Goal: Task Accomplishment & Management: Manage account settings

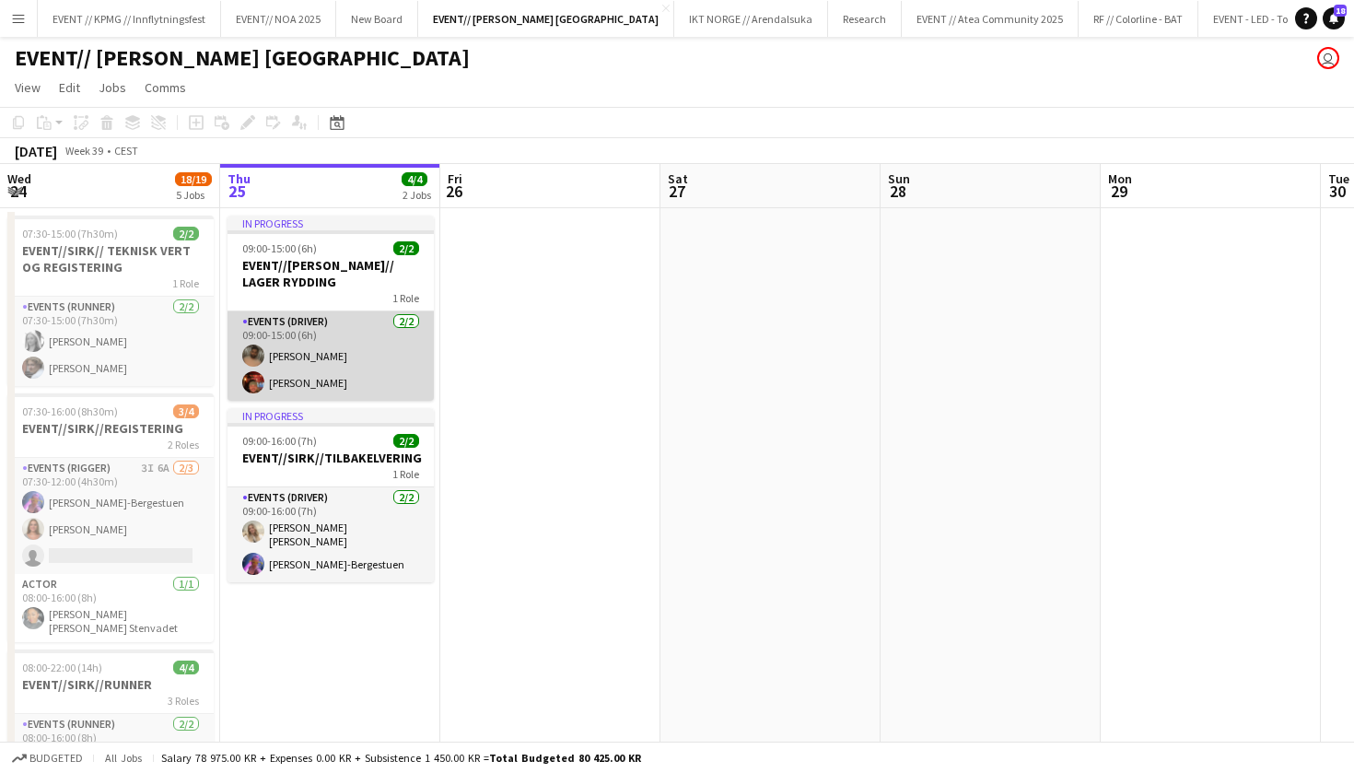
click at [396, 322] on app-card-role "Events (Driver) [DATE] 09:00-15:00 (6h) [PERSON_NAME] [PERSON_NAME]" at bounding box center [331, 355] width 206 height 89
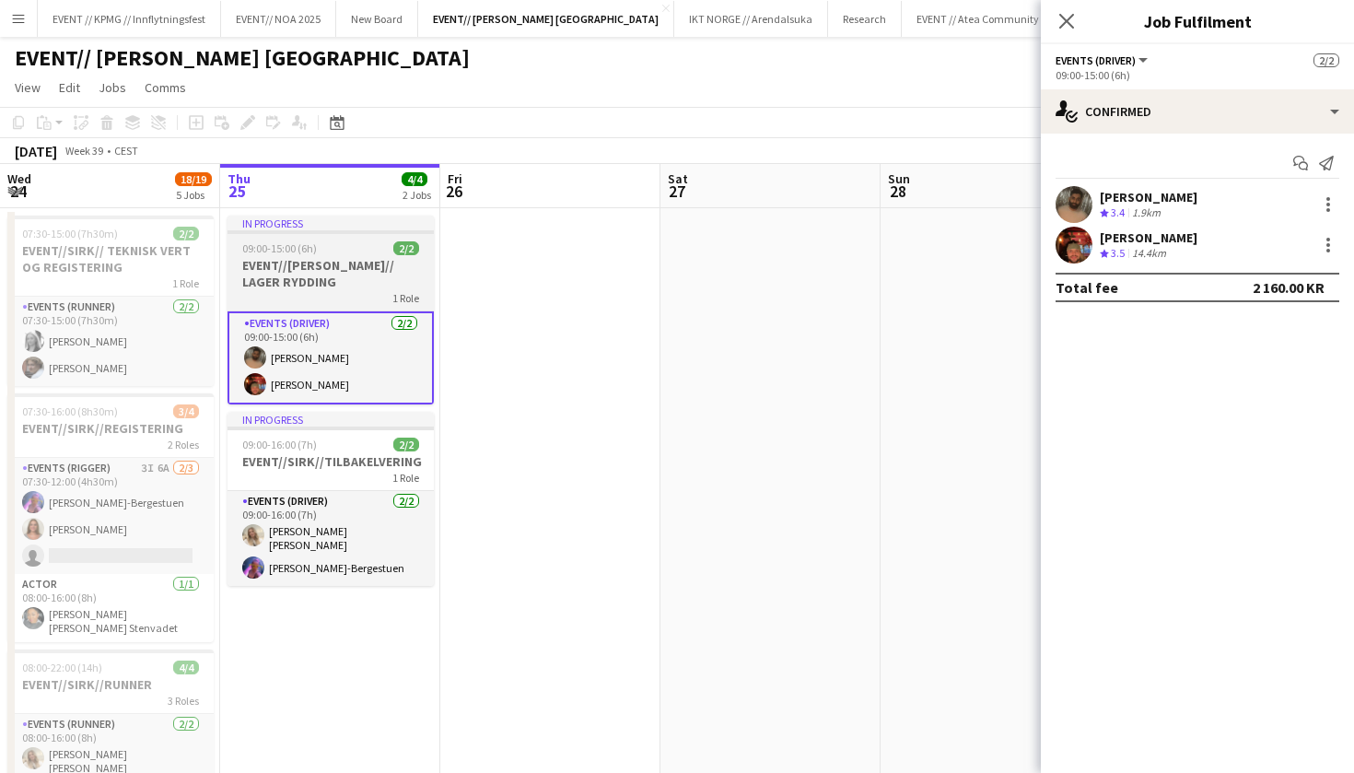
click at [364, 261] on h3 "EVENT//[PERSON_NAME]// LAGER RYDDING" at bounding box center [331, 273] width 206 height 33
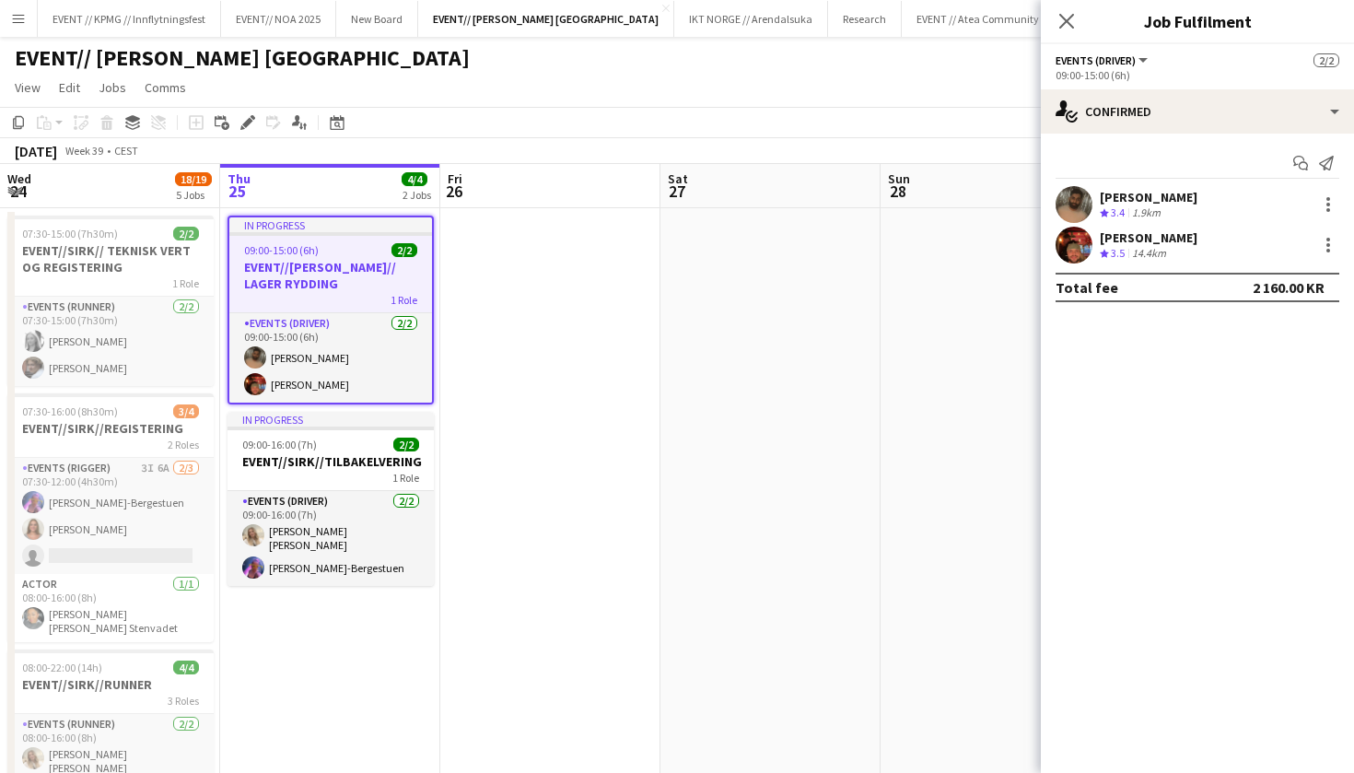
click at [293, 268] on h3 "EVENT//[PERSON_NAME]// LAGER RYDDING" at bounding box center [330, 275] width 203 height 33
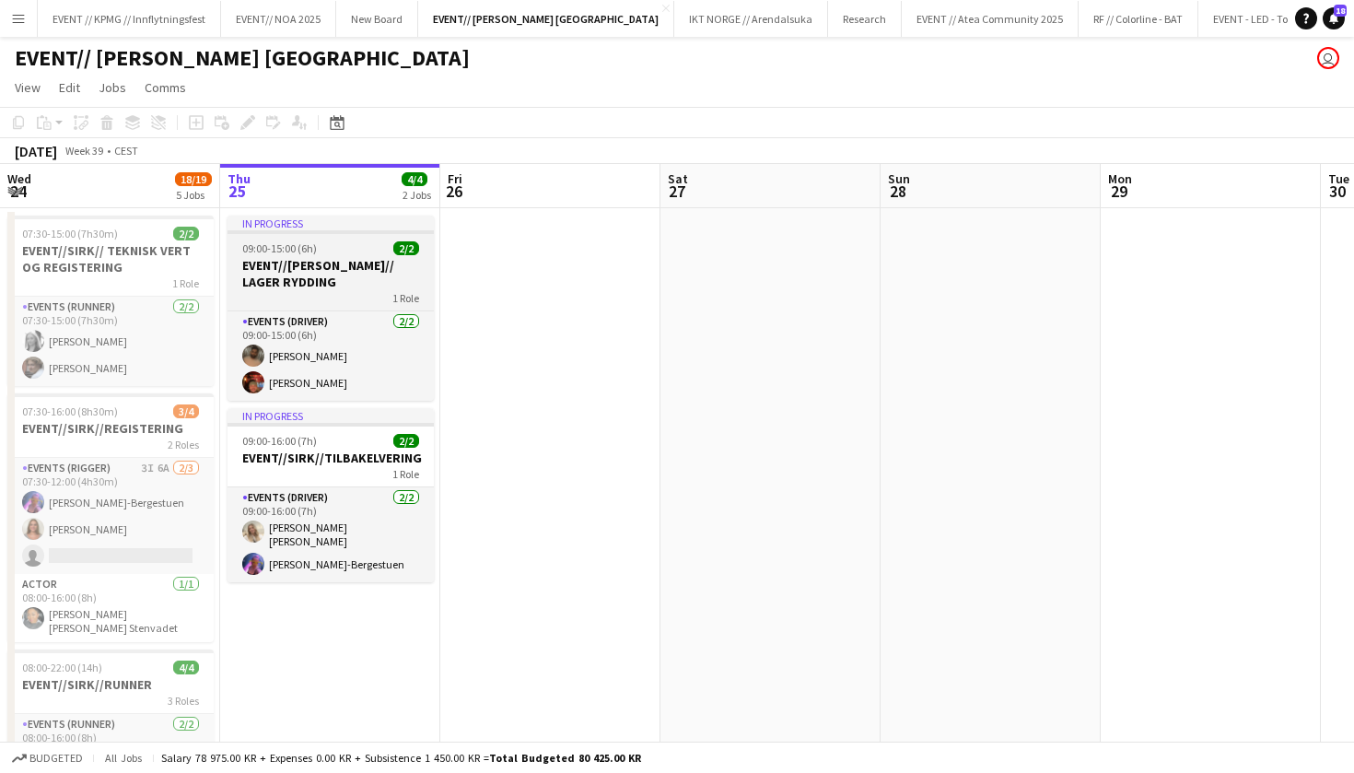
click at [293, 268] on h3 "EVENT//[PERSON_NAME]// LAGER RYDDING" at bounding box center [331, 273] width 206 height 33
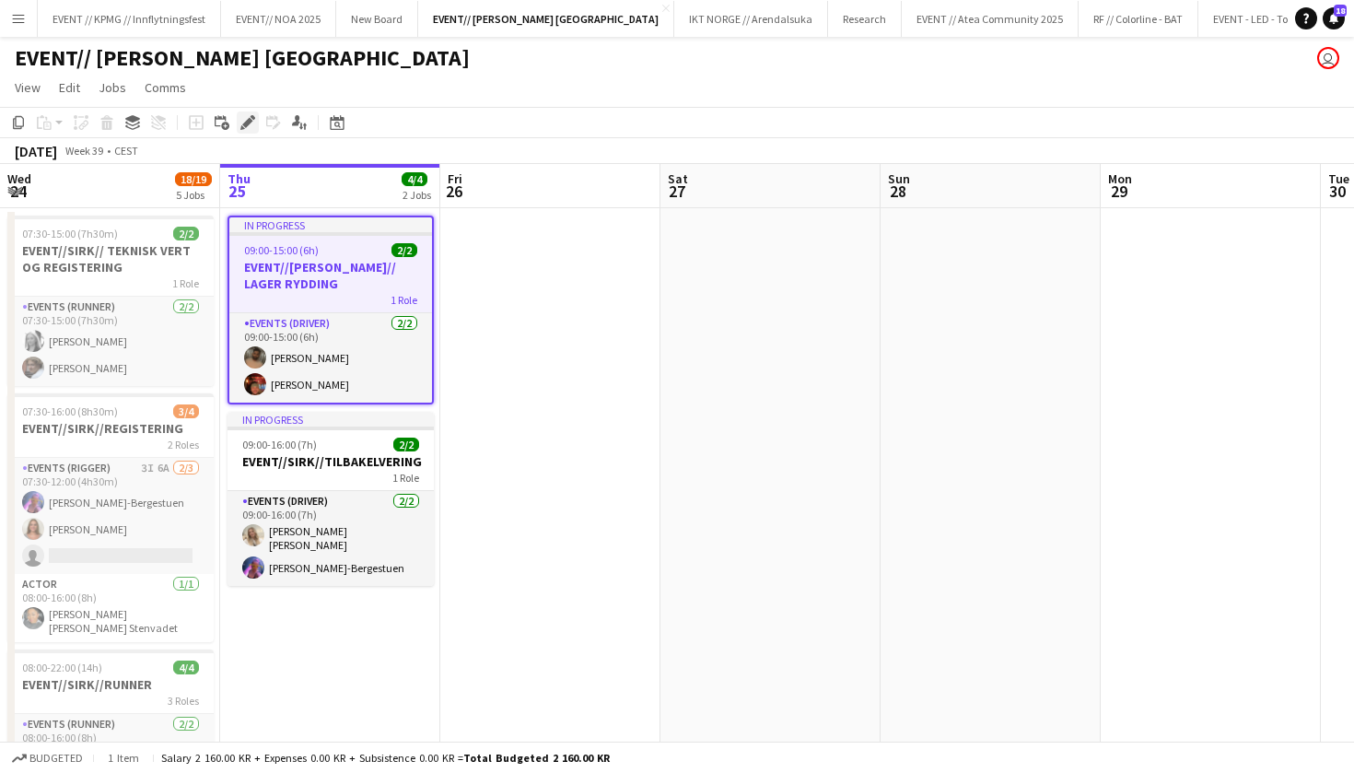
click at [241, 128] on icon at bounding box center [242, 127] width 5 height 5
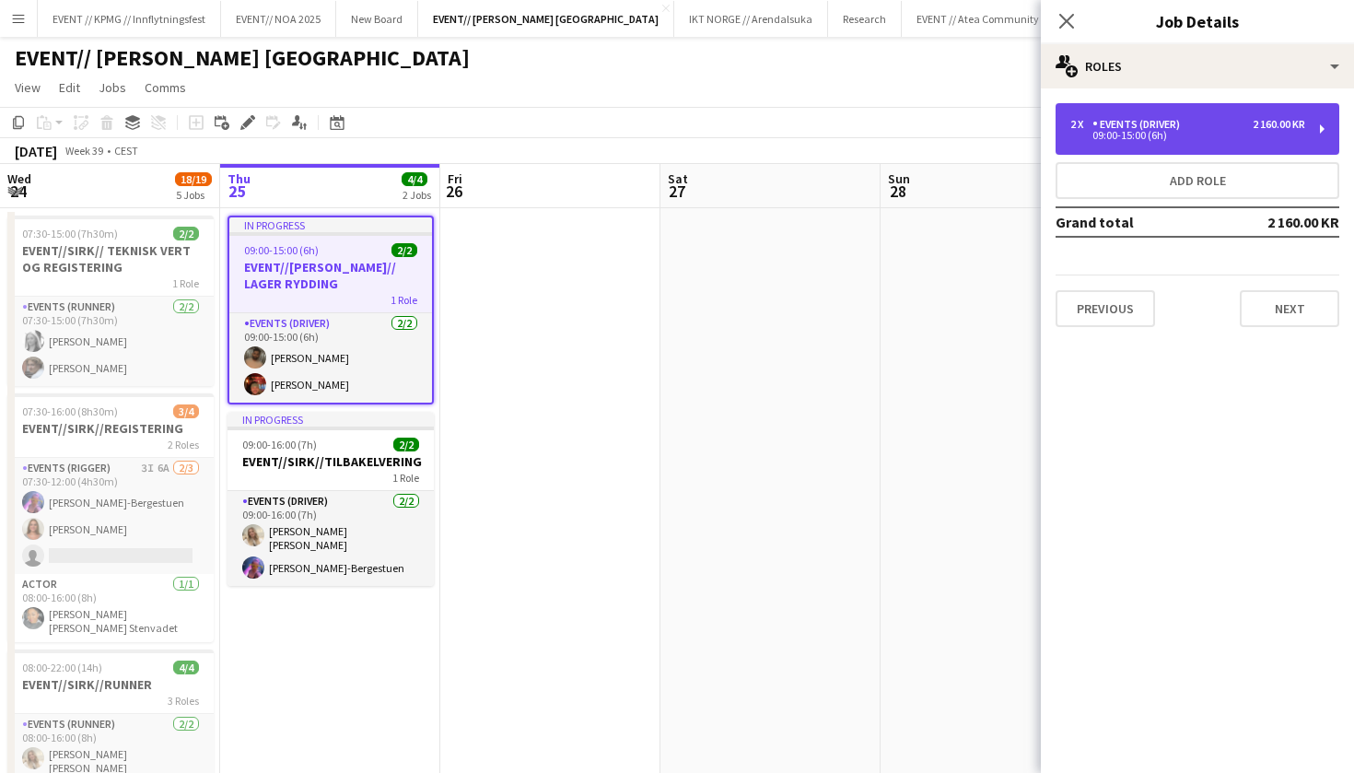
click at [1183, 134] on div "09:00-15:00 (6h)" at bounding box center [1188, 135] width 235 height 9
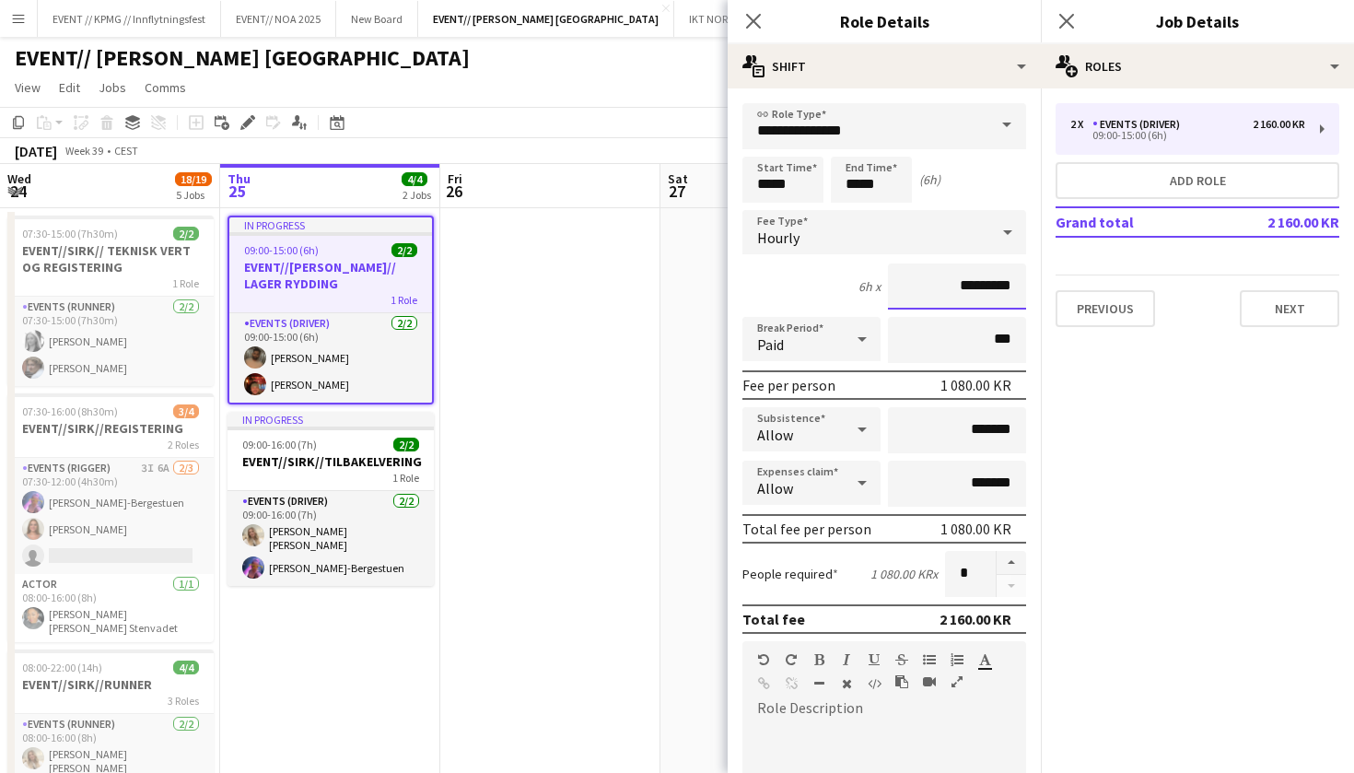
click at [967, 293] on input "*********" at bounding box center [957, 286] width 138 height 46
click at [967, 289] on input "*********" at bounding box center [957, 286] width 138 height 46
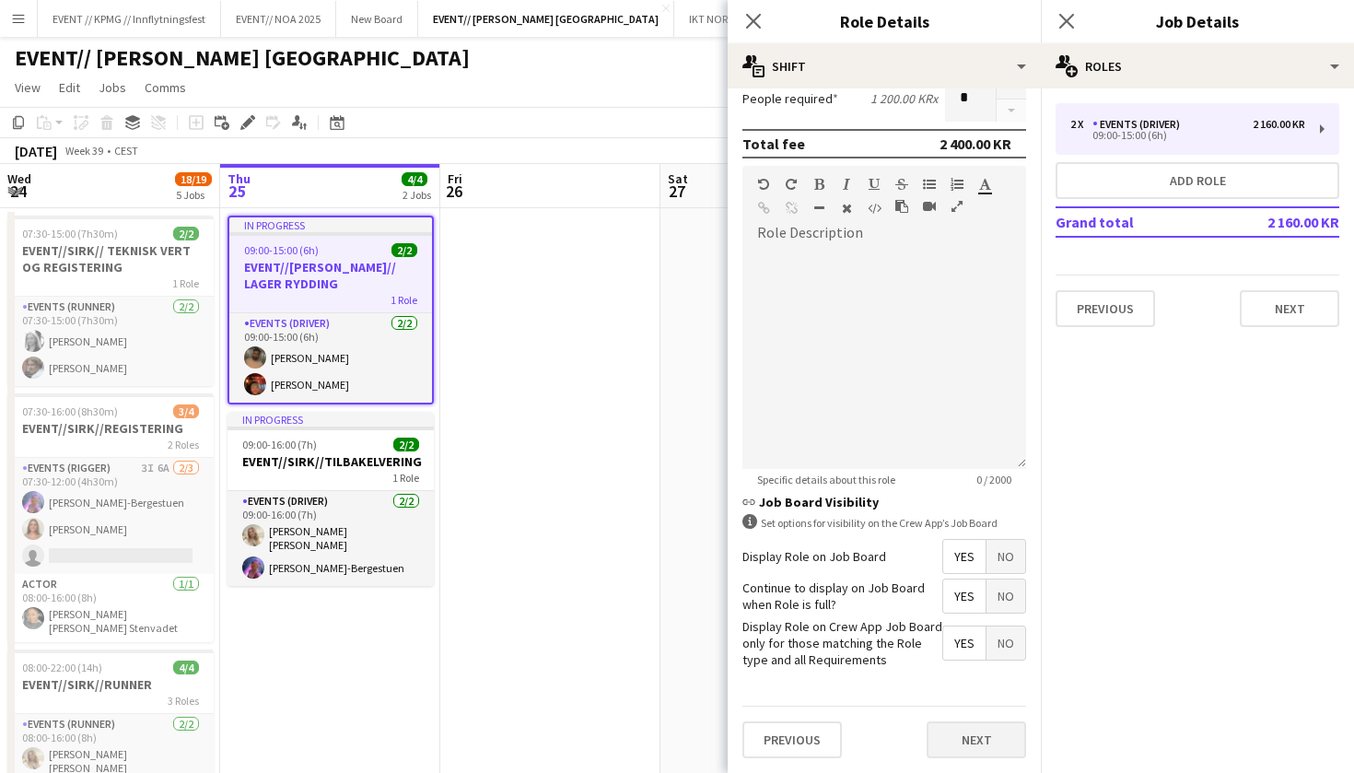
type input "******"
click at [988, 743] on button "Next" at bounding box center [976, 740] width 99 height 37
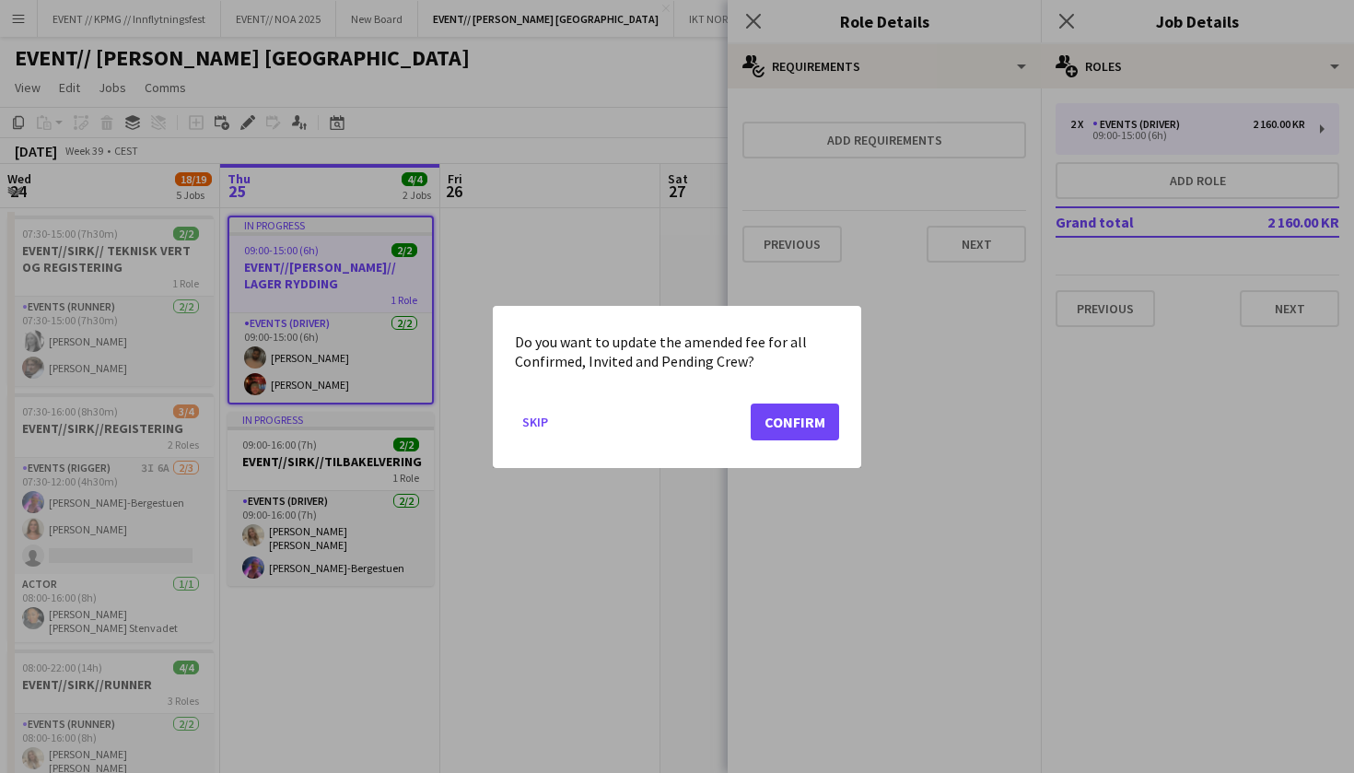
scroll to position [0, 0]
click at [825, 434] on button "Confirm" at bounding box center [795, 421] width 88 height 37
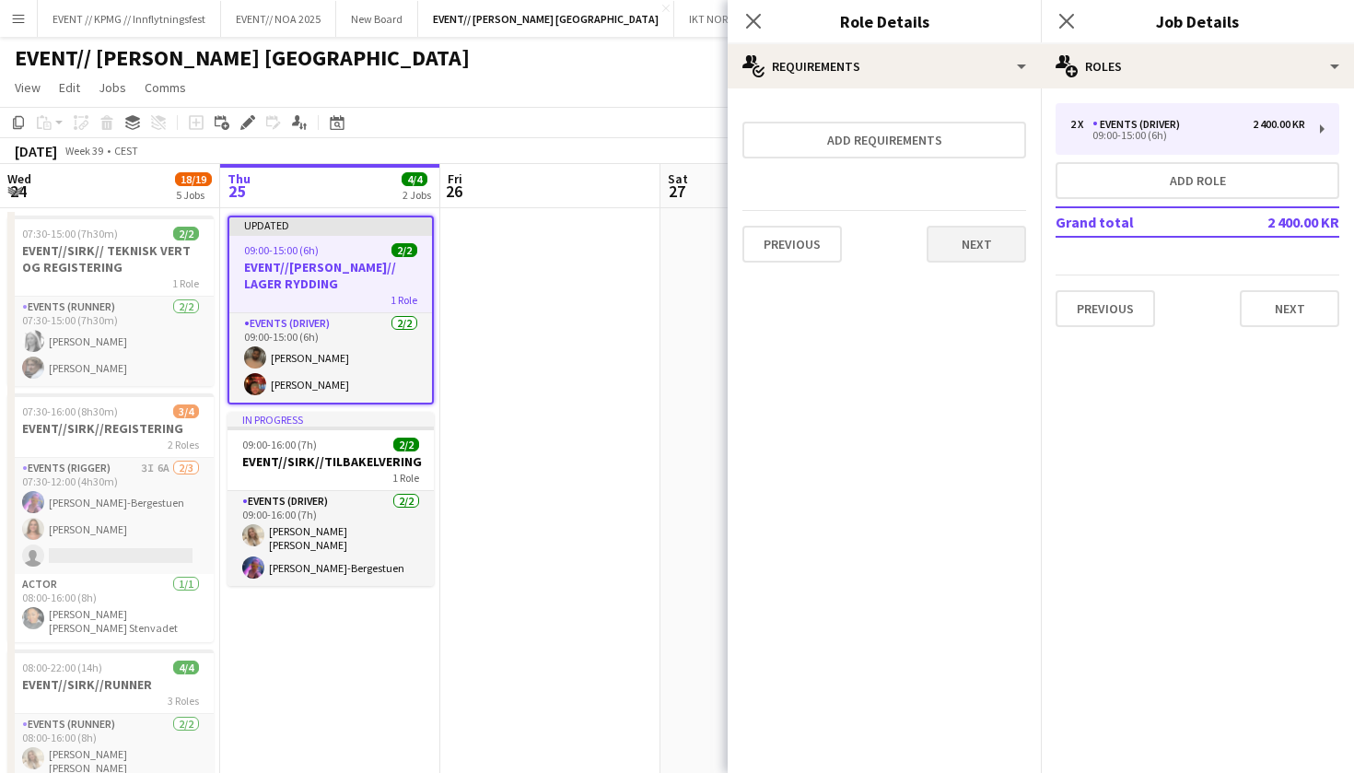
click at [993, 252] on button "Next" at bounding box center [976, 244] width 99 height 37
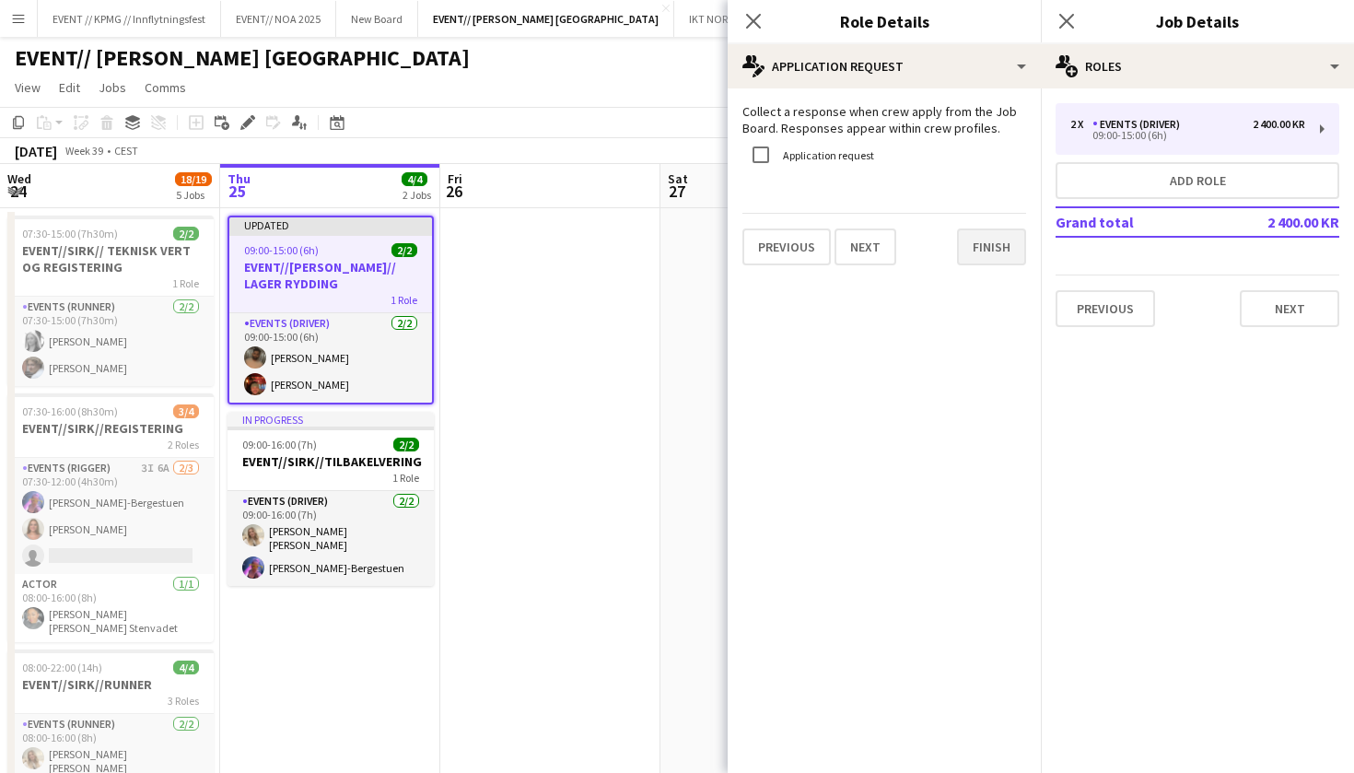
click at [1007, 251] on button "Finish" at bounding box center [991, 246] width 69 height 37
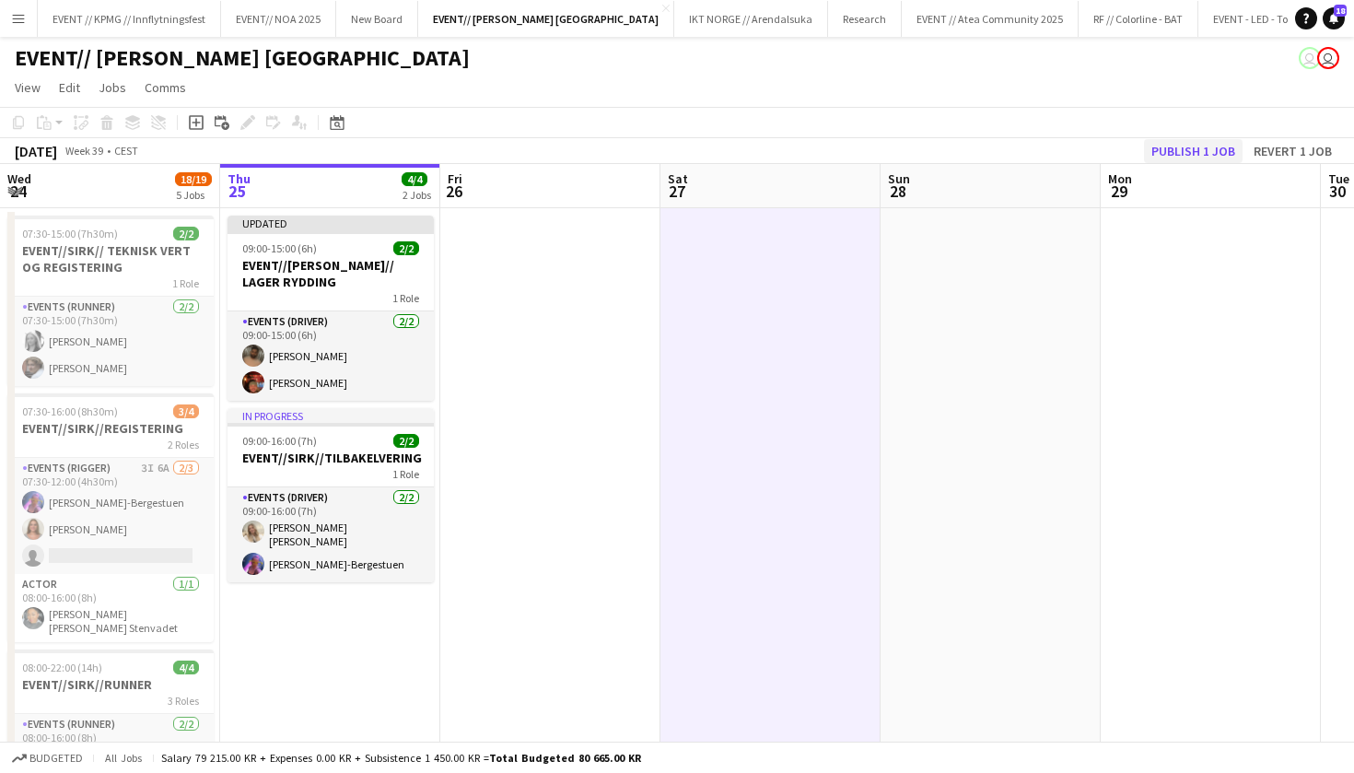
click at [1177, 148] on button "Publish 1 job" at bounding box center [1193, 151] width 99 height 24
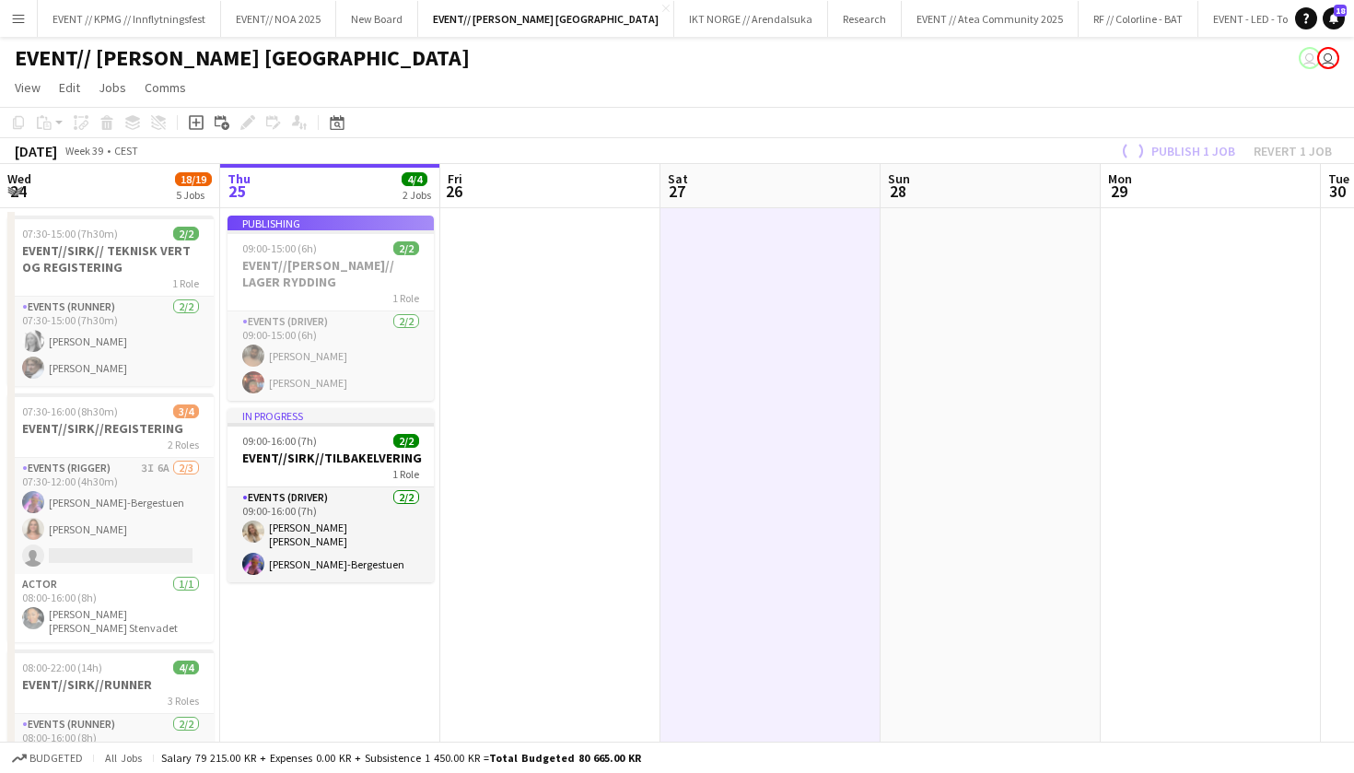
scroll to position [0, 378]
